Goal: Information Seeking & Learning: Learn about a topic

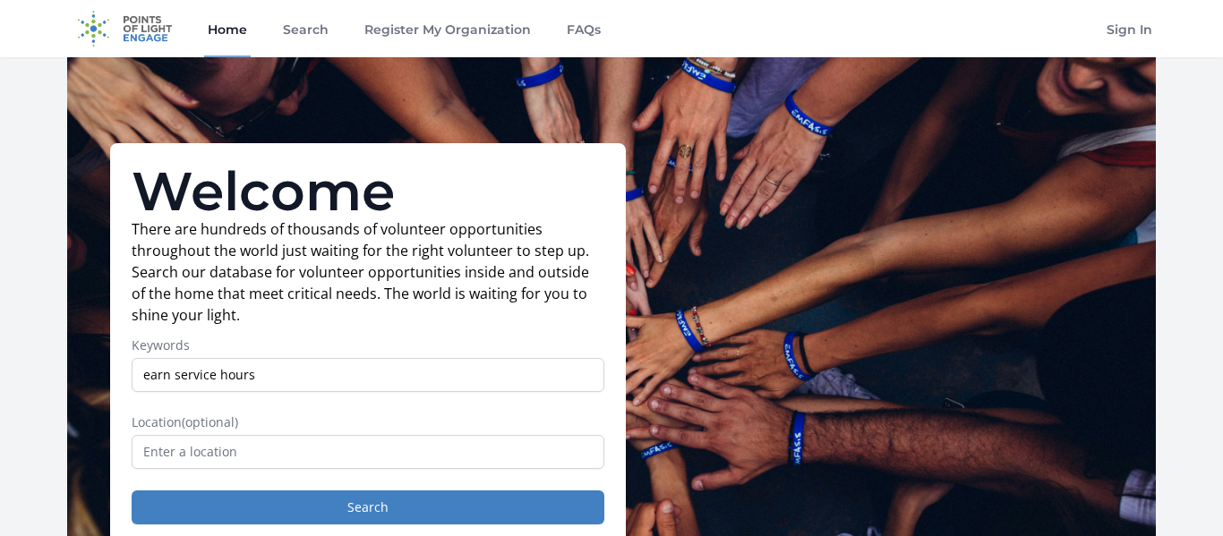
type input "earn service hours"
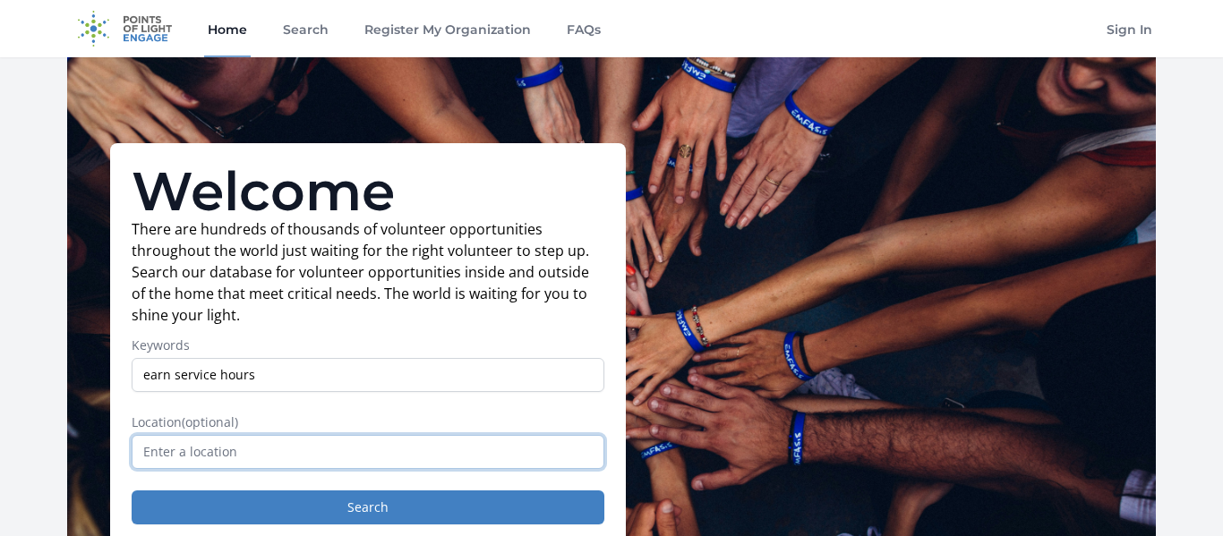
click at [302, 446] on input "text" at bounding box center [368, 452] width 473 height 34
click at [302, 447] on input "text" at bounding box center [368, 452] width 473 height 34
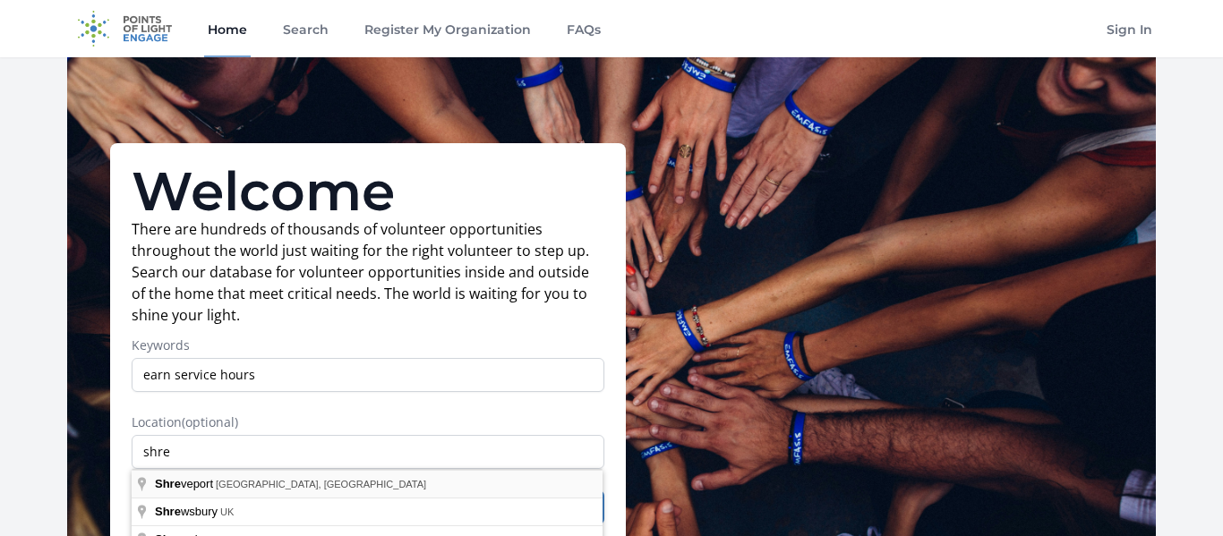
type input "[GEOGRAPHIC_DATA], [GEOGRAPHIC_DATA], [GEOGRAPHIC_DATA]"
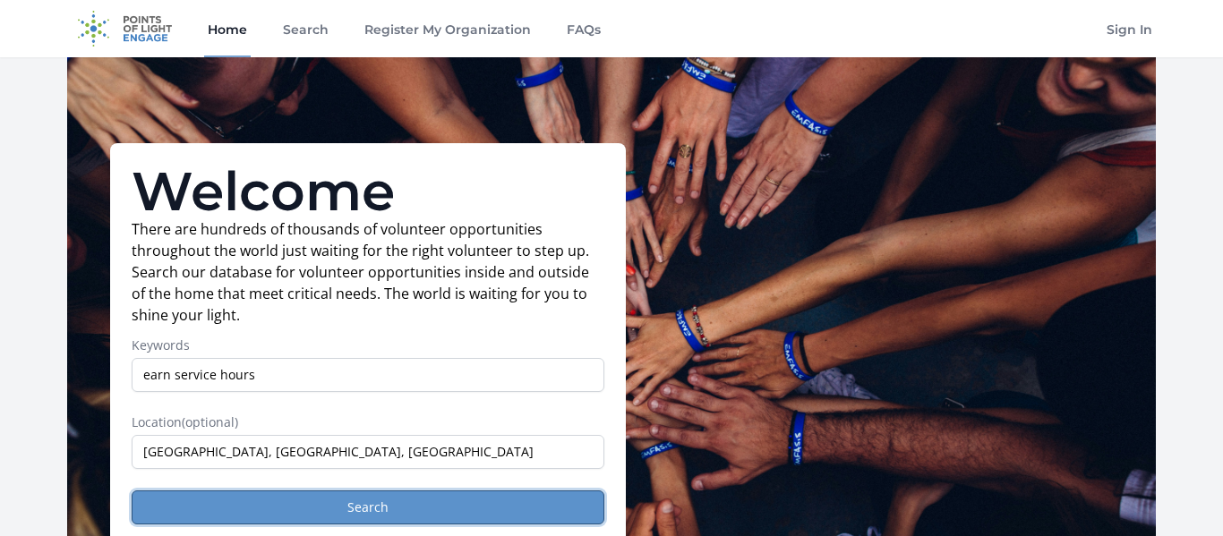
click at [282, 500] on button "Search" at bounding box center [368, 508] width 473 height 34
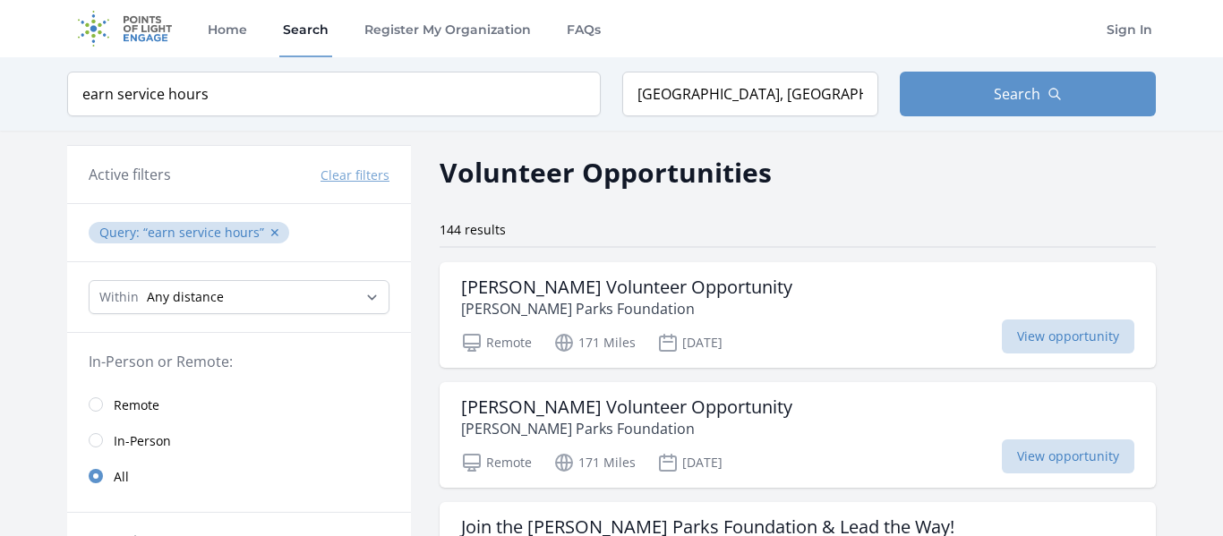
click at [769, 270] on div "Erwin Park Volunteer Opportunity McKinney Parks Foundation Remote 171 Miles Sep…" at bounding box center [798, 315] width 716 height 106
click at [712, 98] on input "[GEOGRAPHIC_DATA], [GEOGRAPHIC_DATA], [GEOGRAPHIC_DATA]" at bounding box center [750, 94] width 256 height 45
click at [794, 94] on input "boss, LA, USA" at bounding box center [750, 94] width 256 height 45
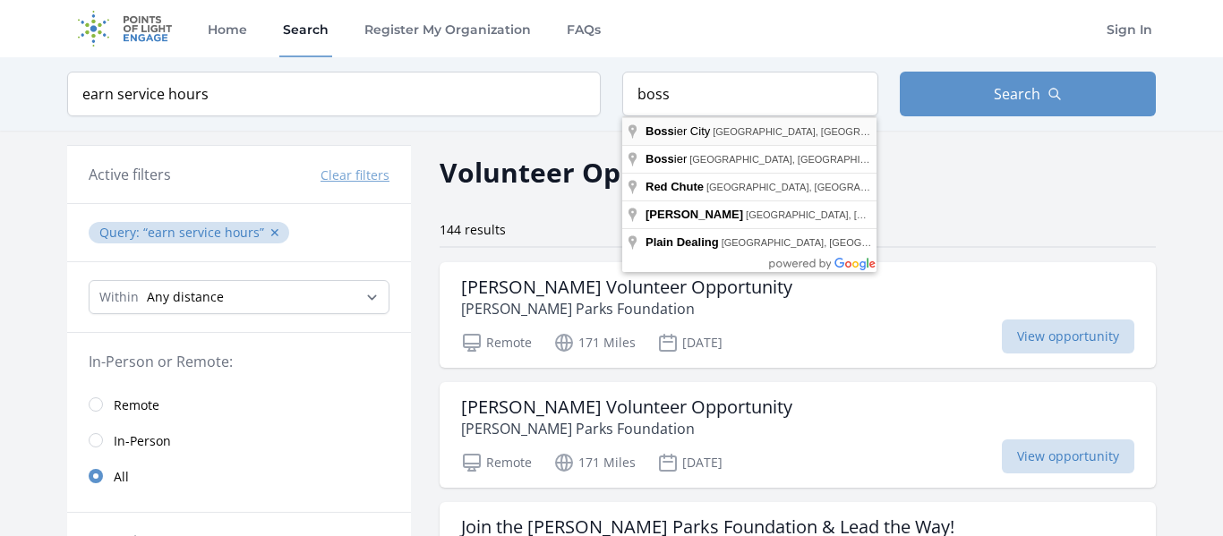
type input "Bossier City, LA, USA"
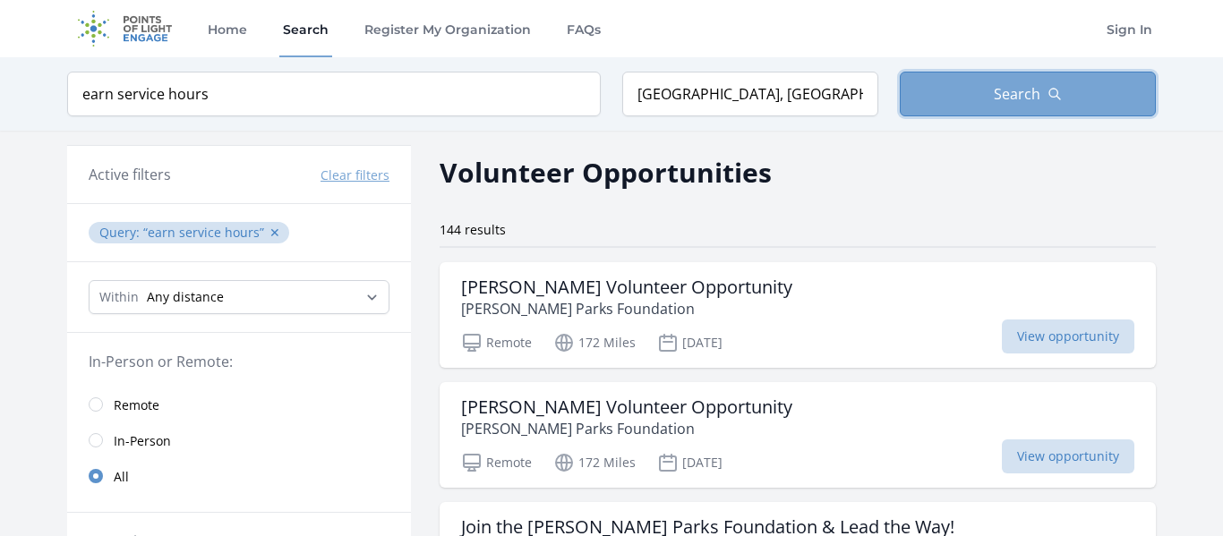
click at [1020, 90] on span "Search" at bounding box center [1017, 93] width 47 height 21
click at [1006, 99] on span "Search" at bounding box center [1017, 93] width 47 height 21
click at [1004, 108] on button "Search" at bounding box center [1028, 94] width 256 height 45
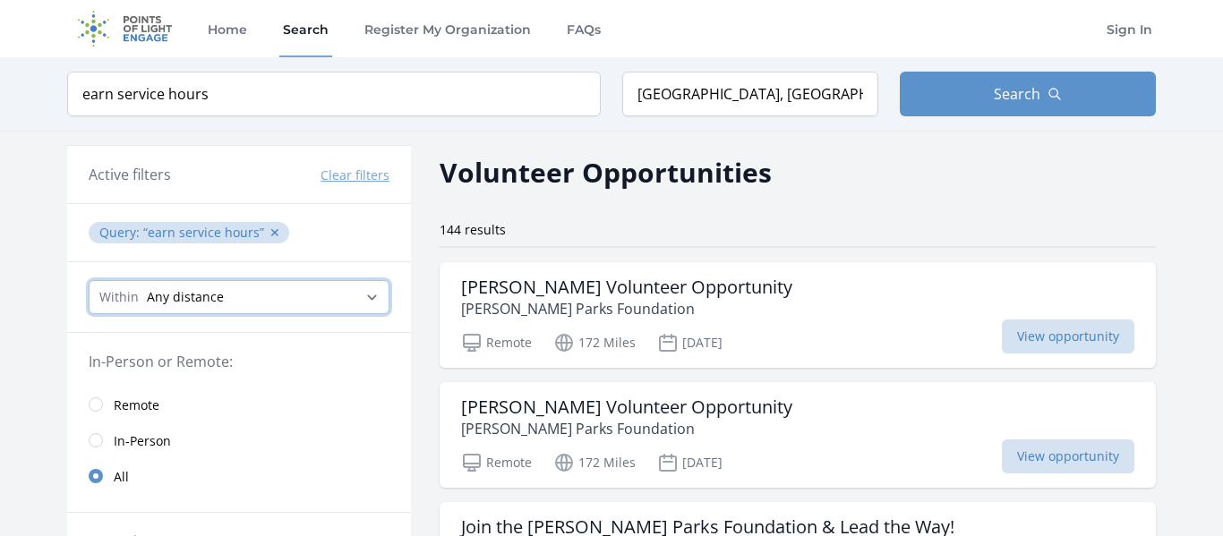
click at [371, 291] on select "Any distance , 5 Miles , 20 Miles , 50 Miles , 100 Miles" at bounding box center [239, 297] width 301 height 34
select select "8046"
click at [89, 280] on select "Any distance , 5 Miles , 20 Miles , 50 Miles , 100 Miles" at bounding box center [239, 297] width 301 height 34
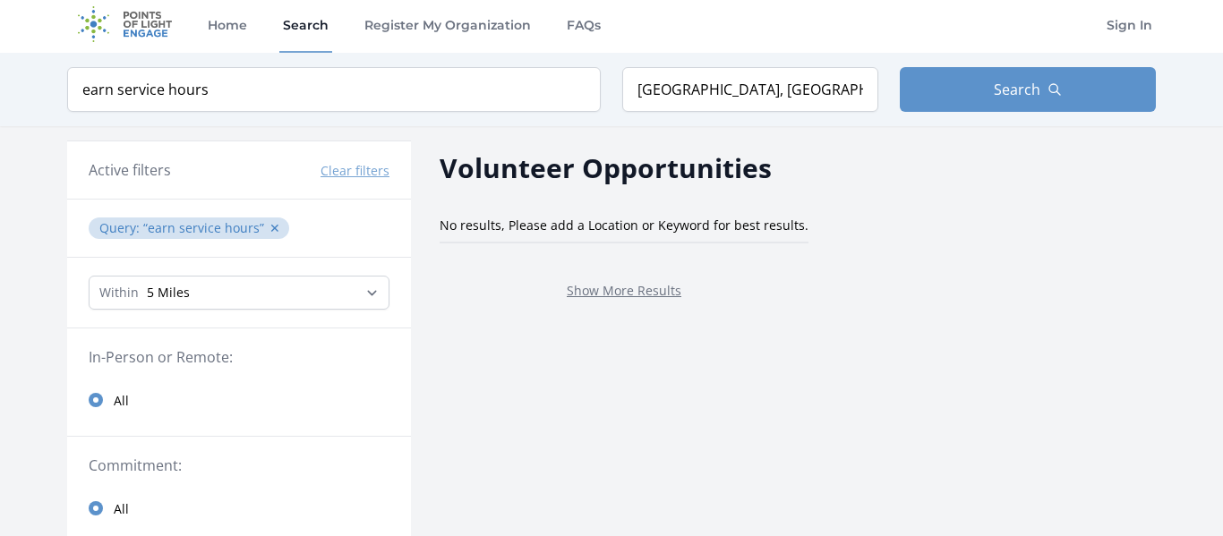
scroll to position [5, 0]
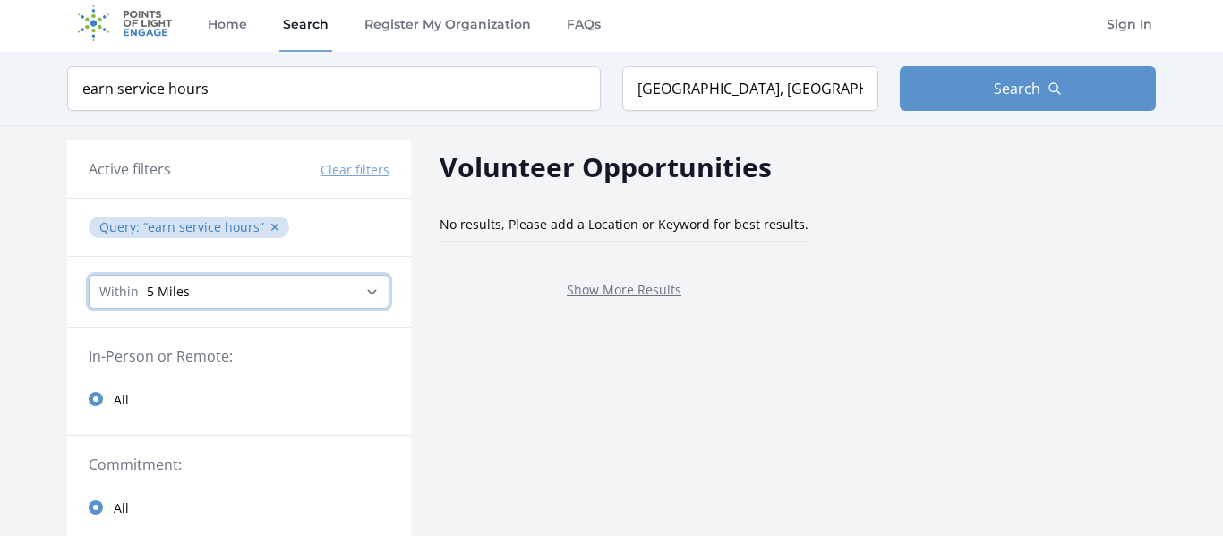
click at [333, 289] on select "Any distance , 5 Miles , 20 Miles , 50 Miles , 100 Miles" at bounding box center [239, 292] width 301 height 34
select select "32186"
click at [89, 275] on select "Any distance , 5 Miles , 20 Miles , 50 Miles , 100 Miles" at bounding box center [239, 292] width 301 height 34
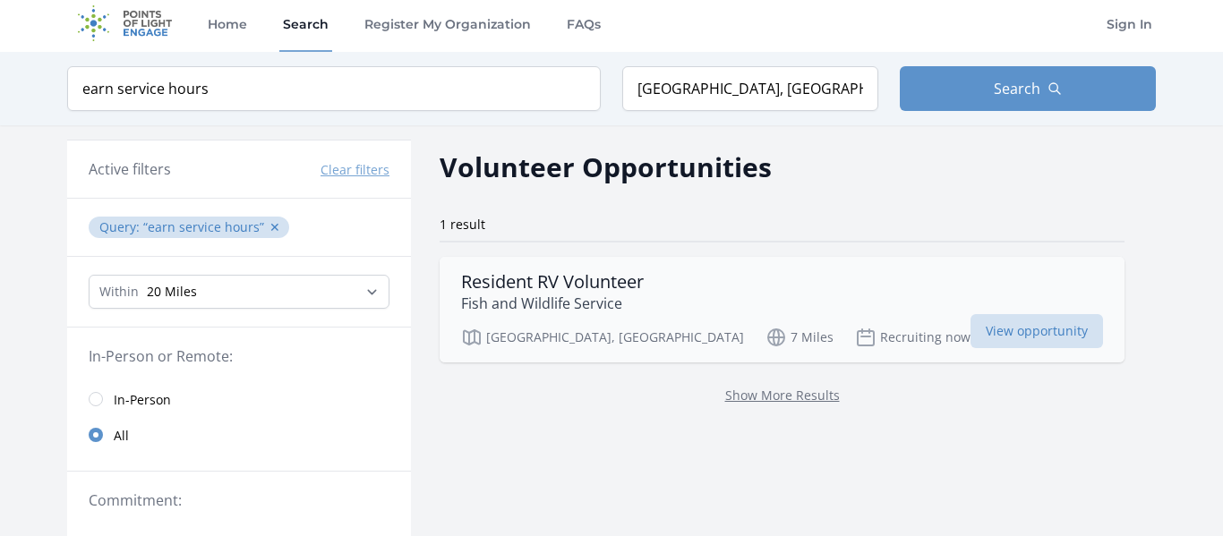
click at [666, 288] on div "Resident RV Volunteer Fish and Wildlife Service" at bounding box center [782, 292] width 642 height 43
